Goal: Task Accomplishment & Management: Manage account settings

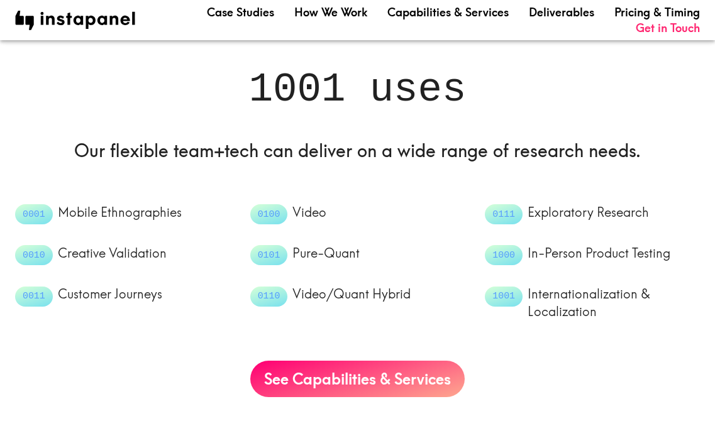
scroll to position [1510, 0]
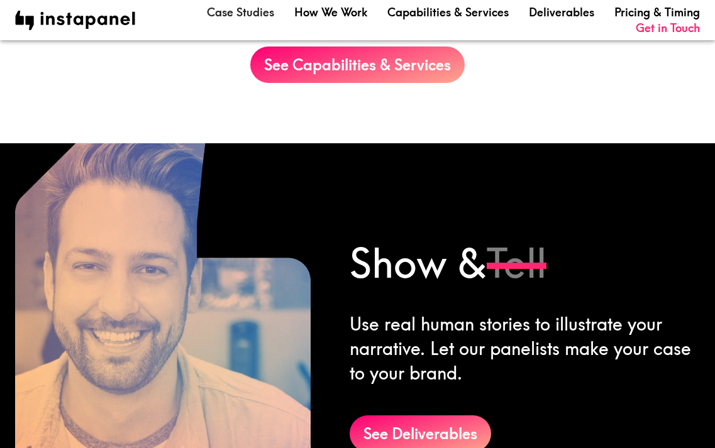
click at [242, 18] on link "Case Studies" at bounding box center [240, 12] width 67 height 16
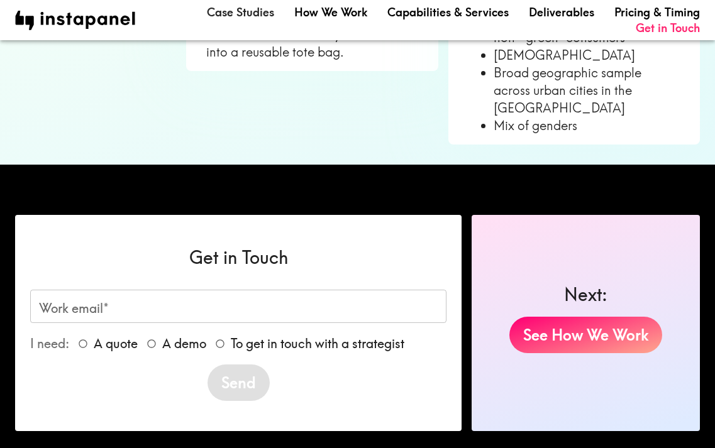
scroll to position [1332, 0]
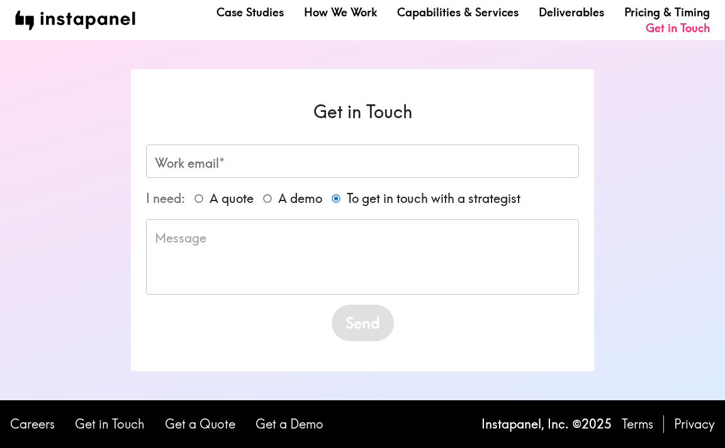
click at [257, 163] on input "Work email*" at bounding box center [362, 161] width 433 height 33
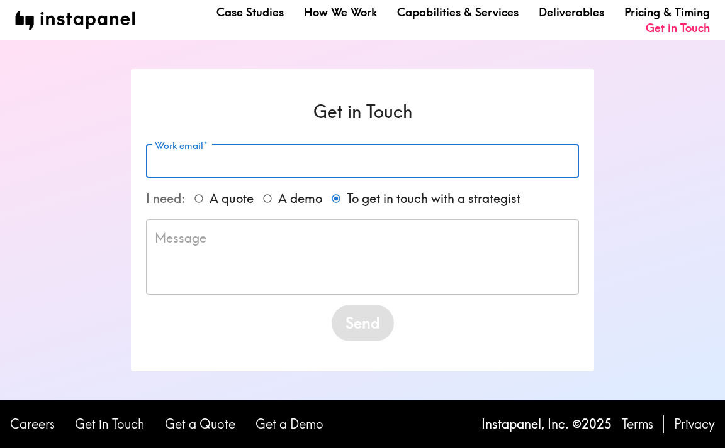
type input "[EMAIL_ADDRESS][DOMAIN_NAME]"
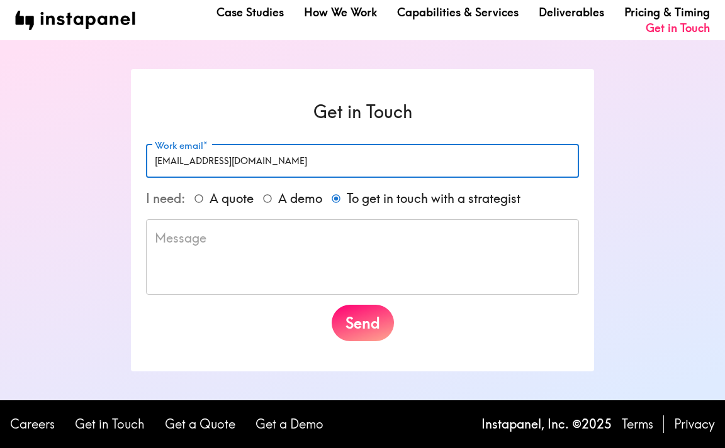
click at [301, 269] on textarea at bounding box center [362, 257] width 415 height 55
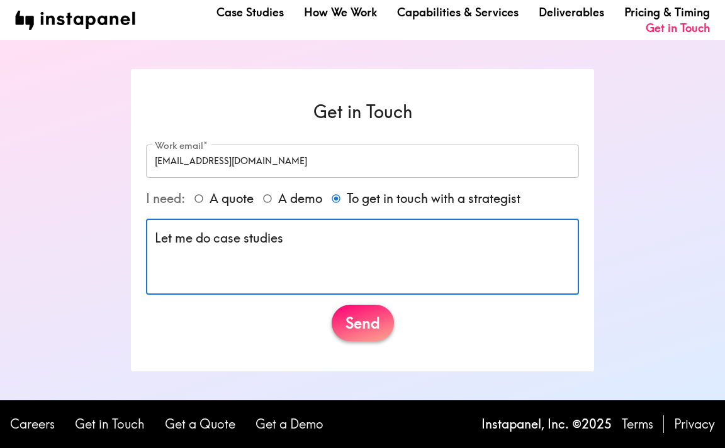
type textarea "Let me do case studies"
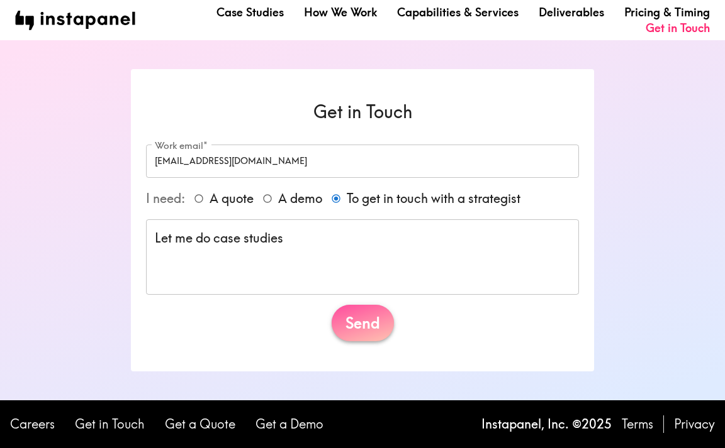
click at [371, 321] on button "Send" at bounding box center [362, 323] width 62 height 36
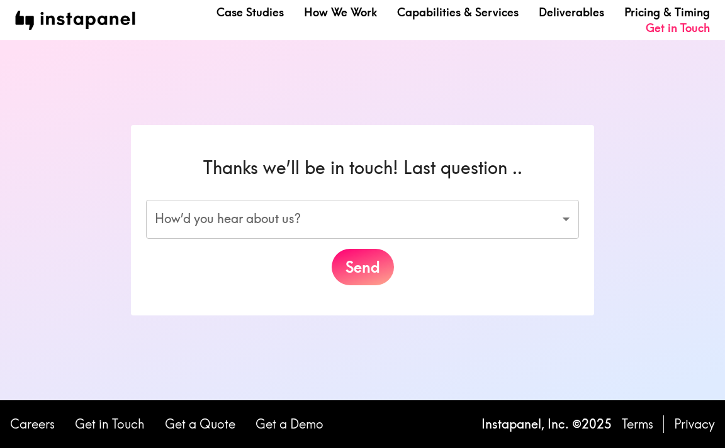
click at [296, 194] on div "Thanks we’ll be in touch! Last question .. How’d you hear about us? ​ How’d you…" at bounding box center [362, 220] width 463 height 191
click at [296, 205] on body "Case Studies How We Work Capabilities & Services Deliverables Pricing & Timing …" at bounding box center [362, 224] width 725 height 448
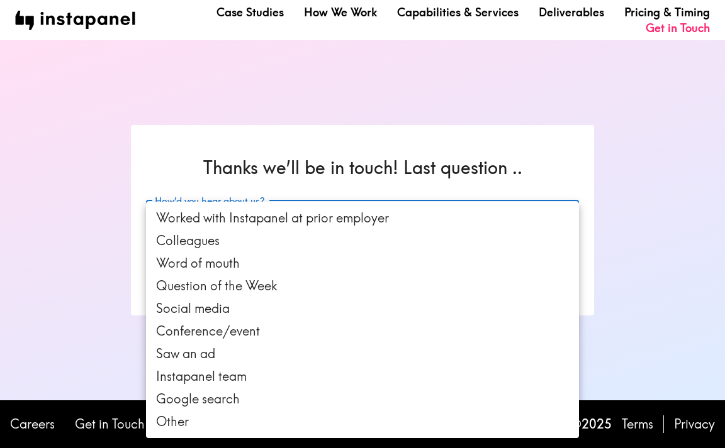
click at [279, 243] on li "Colleagues" at bounding box center [362, 241] width 433 height 23
type input "colleagues"
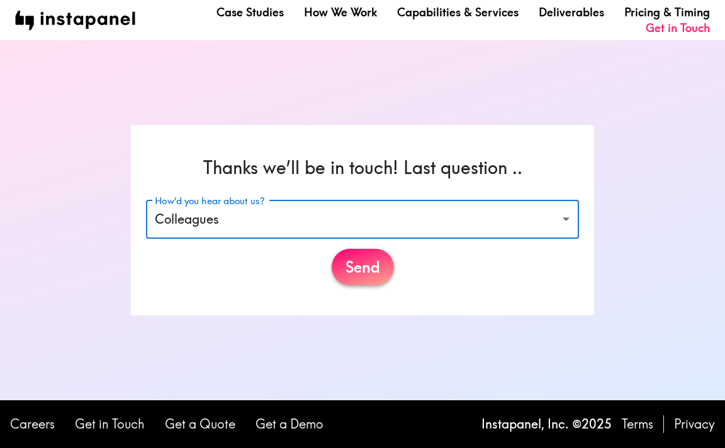
click at [358, 260] on button "Send" at bounding box center [362, 267] width 62 height 36
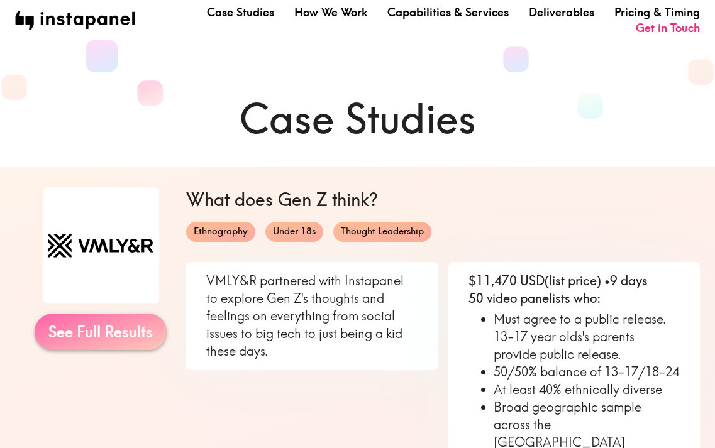
click at [140, 335] on link "See Full Results" at bounding box center [101, 332] width 132 height 36
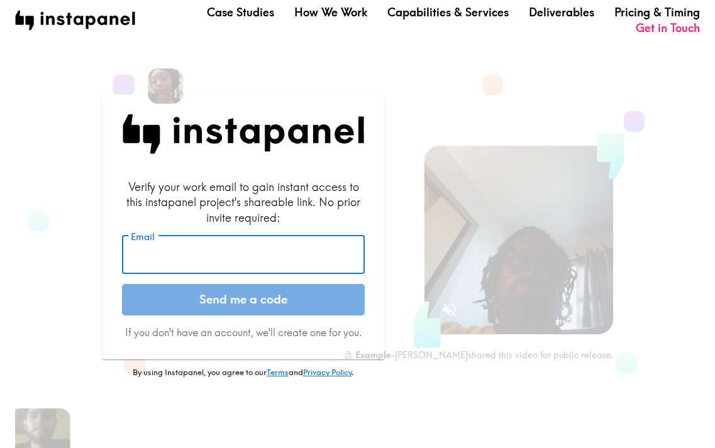
click at [193, 252] on input "Email" at bounding box center [243, 255] width 243 height 39
type input "[EMAIL_ADDRESS][DOMAIN_NAME]"
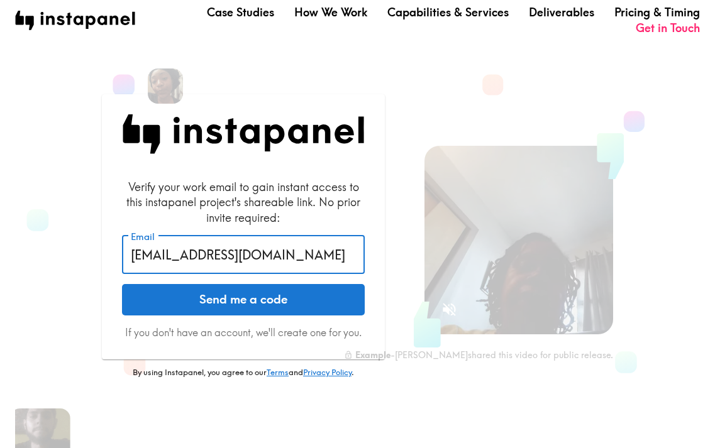
click at [271, 300] on button "Send me a code" at bounding box center [243, 299] width 243 height 31
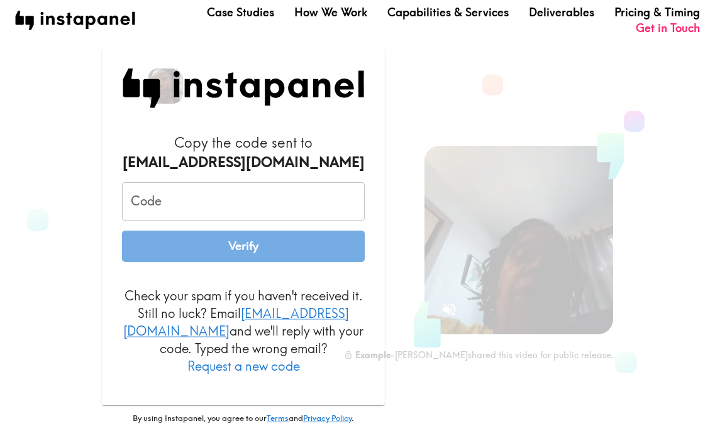
click at [220, 204] on input "Code" at bounding box center [243, 201] width 243 height 39
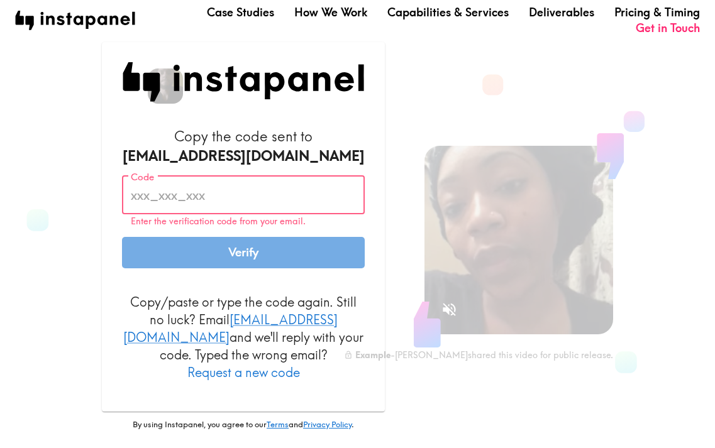
paste input "qHu_F8p_9kU"
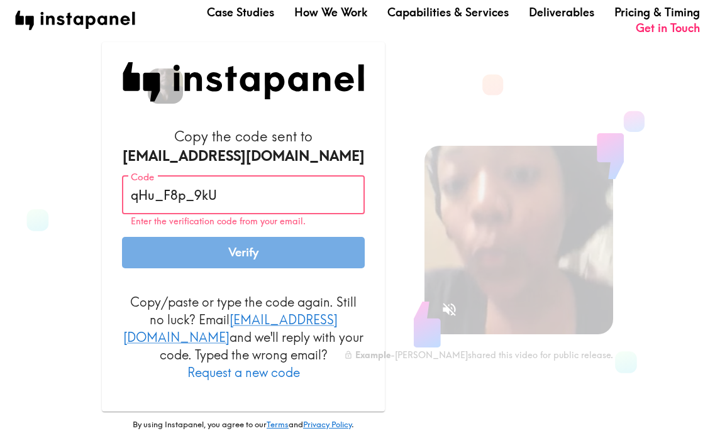
type input "qHu_F8p_9kU"
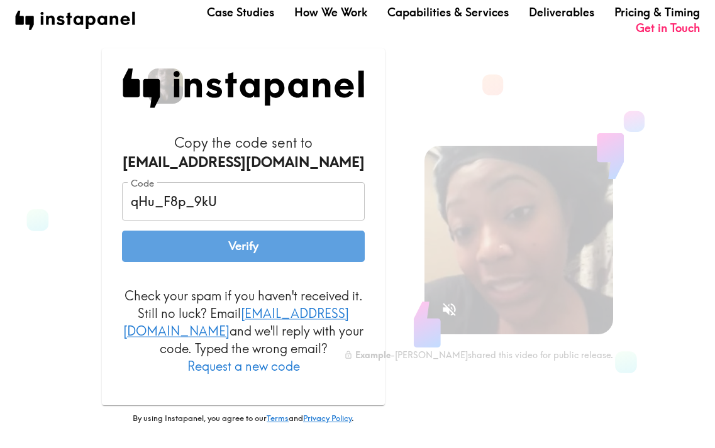
click at [196, 261] on button "Verify" at bounding box center [243, 246] width 243 height 31
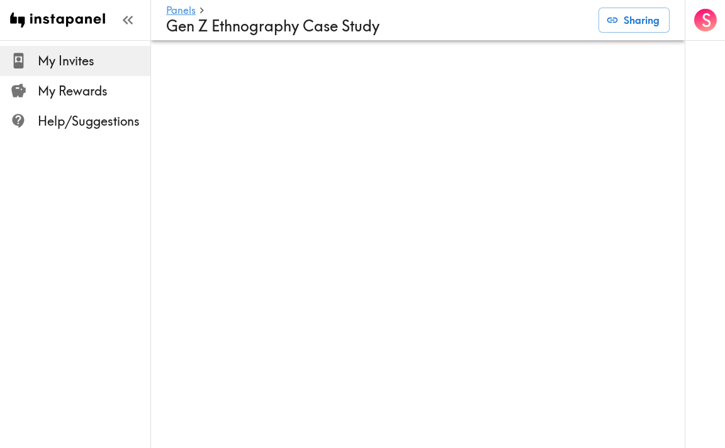
click at [45, 58] on span "My Invites" at bounding box center [94, 61] width 113 height 18
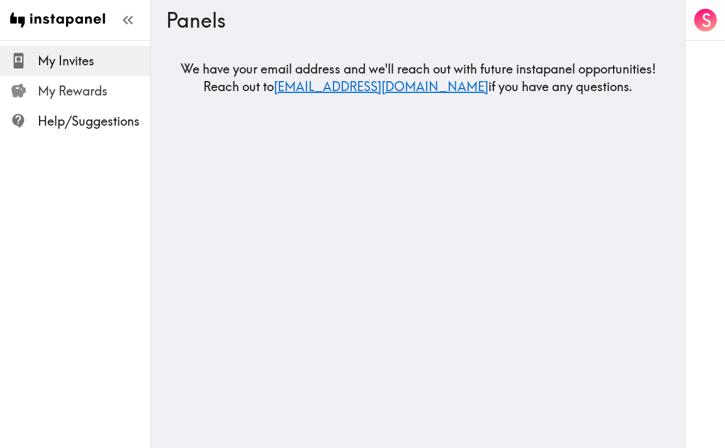
click at [78, 89] on span "My Rewards" at bounding box center [94, 91] width 113 height 18
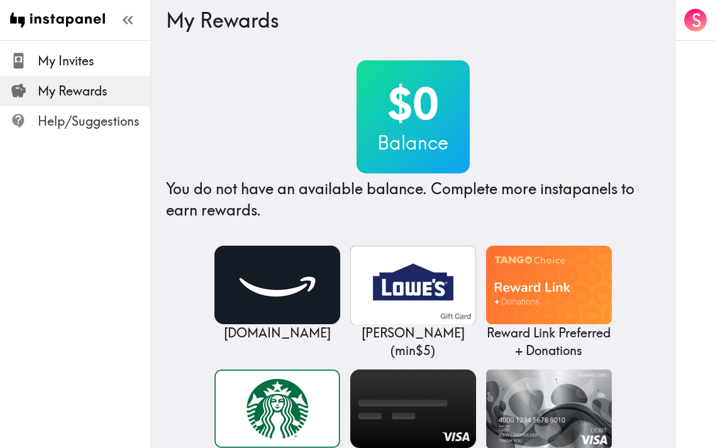
click at [66, 121] on span "Help/Suggestions" at bounding box center [94, 122] width 113 height 18
click at [126, 16] on icon "button" at bounding box center [127, 19] width 17 height 17
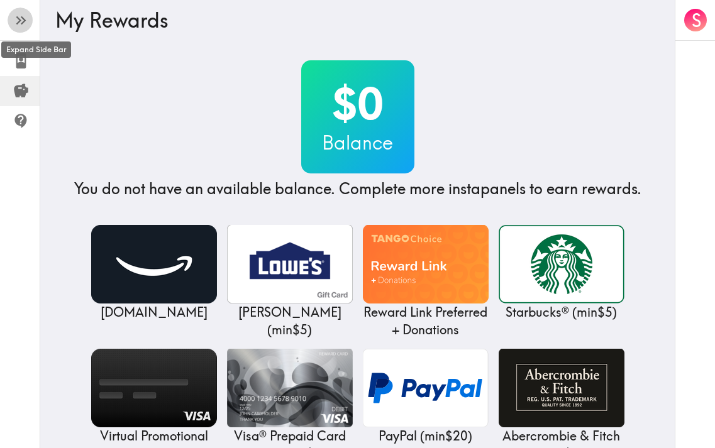
click at [18, 23] on icon "button" at bounding box center [18, 20] width 5 height 9
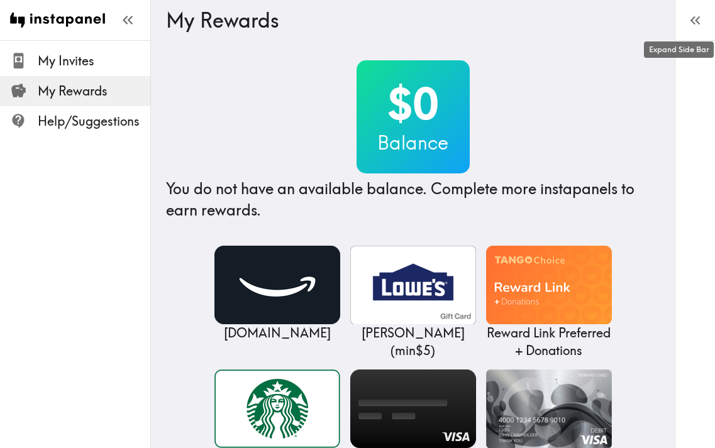
click at [691, 28] on icon "button" at bounding box center [695, 20] width 17 height 17
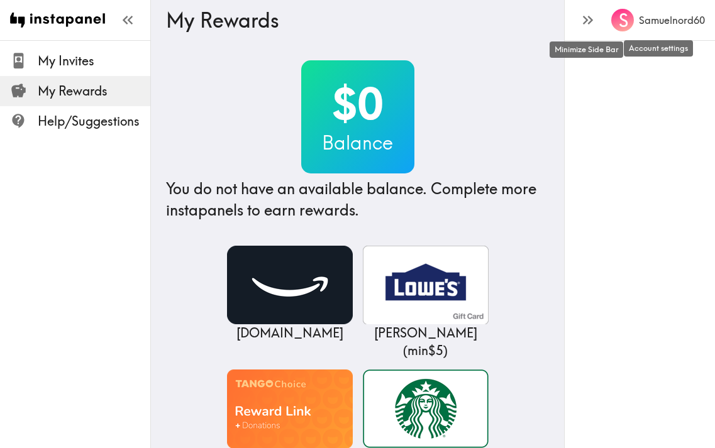
click at [662, 24] on h6 "Samuelnord60" at bounding box center [672, 20] width 66 height 14
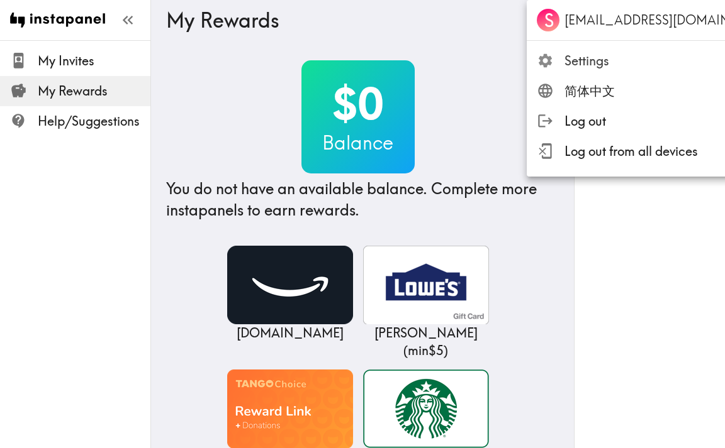
click at [596, 59] on span "Settings" at bounding box center [676, 61] width 225 height 18
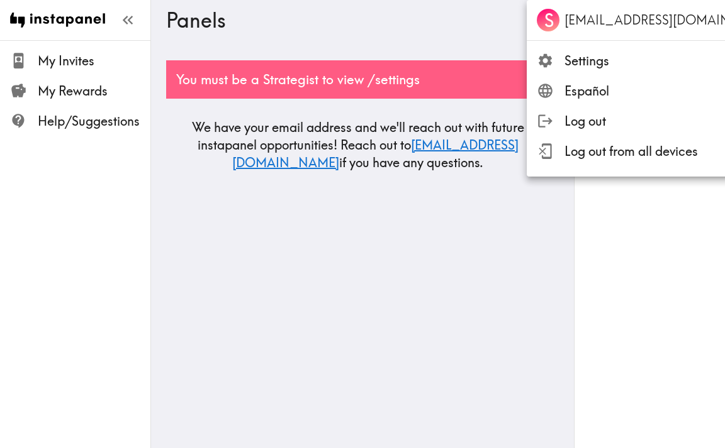
click at [336, 136] on div at bounding box center [362, 224] width 725 height 448
